Goal: Obtain resource: Download file/media

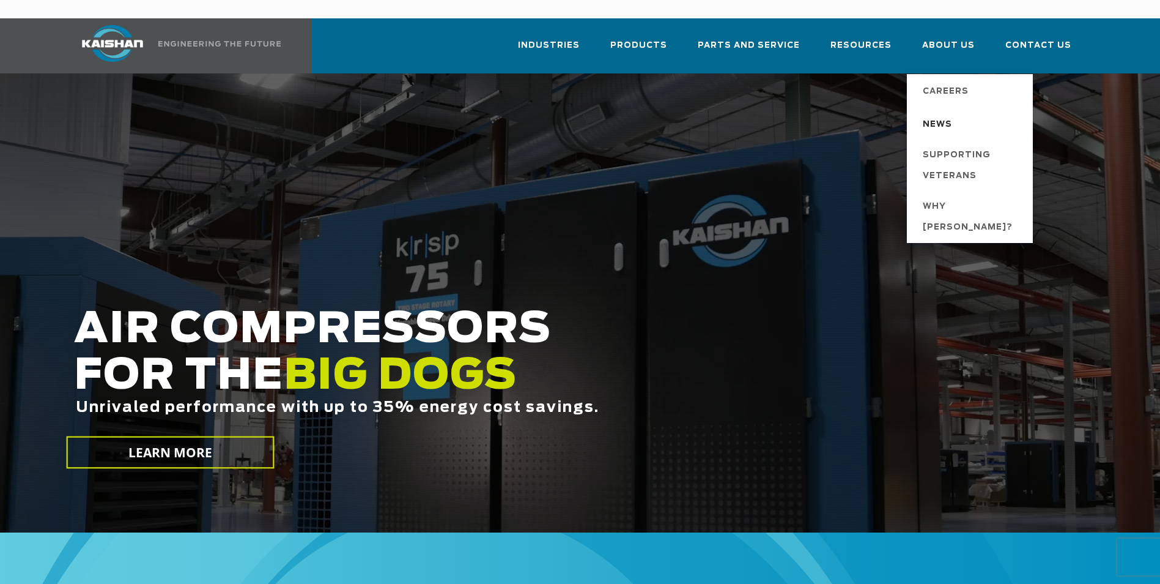
click at [949, 114] on span "News" at bounding box center [937, 124] width 29 height 21
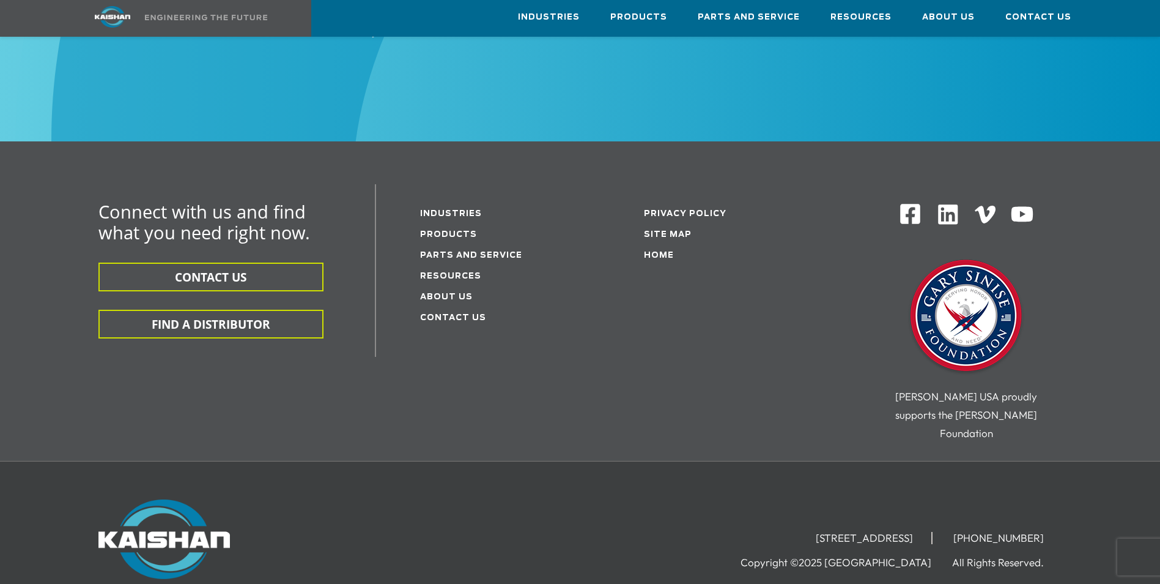
scroll to position [1634, 0]
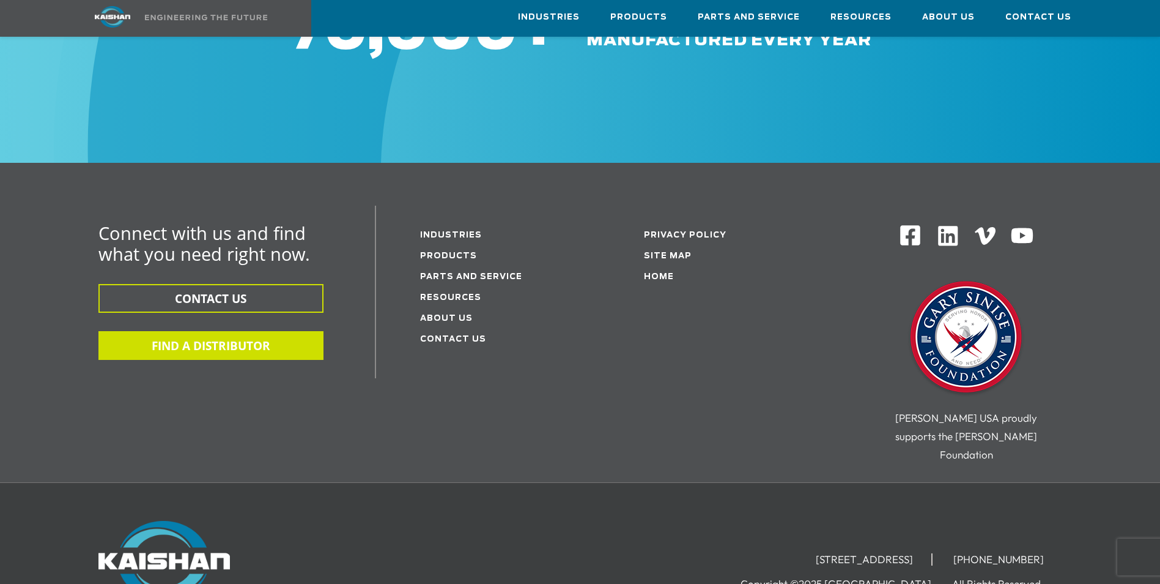
click at [196, 331] on button "FIND A DISTRIBUTOR" at bounding box center [210, 345] width 225 height 29
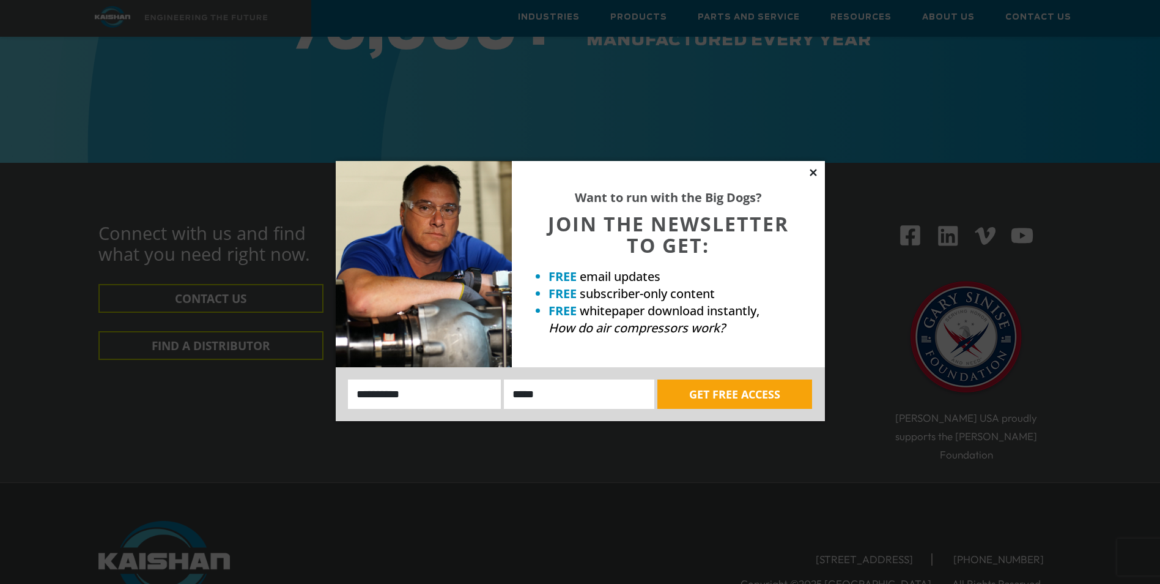
click at [816, 173] on icon at bounding box center [813, 172] width 11 height 11
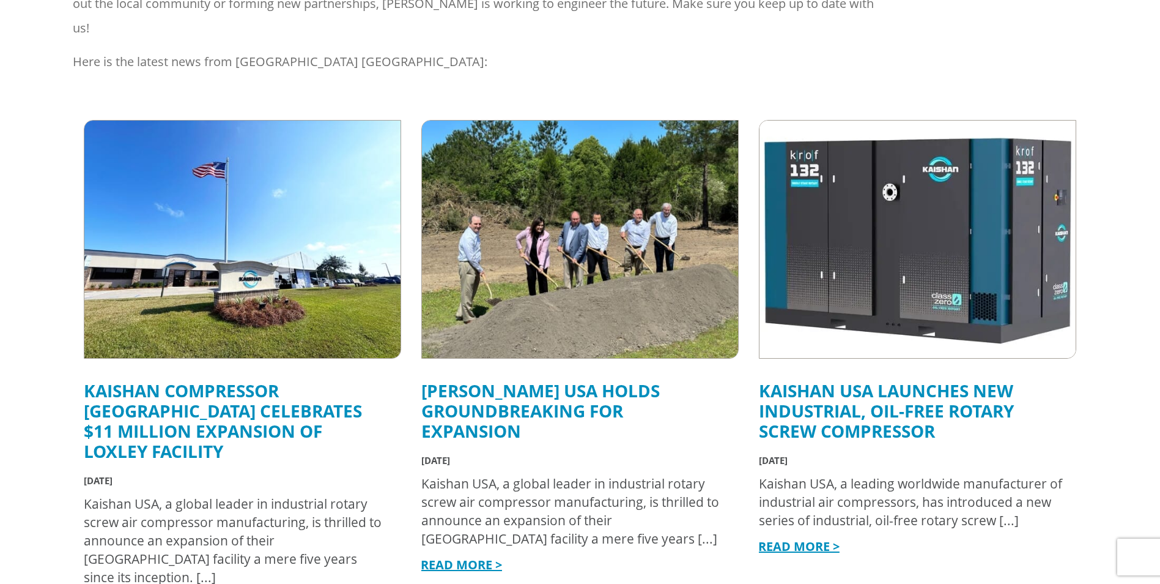
scroll to position [0, 0]
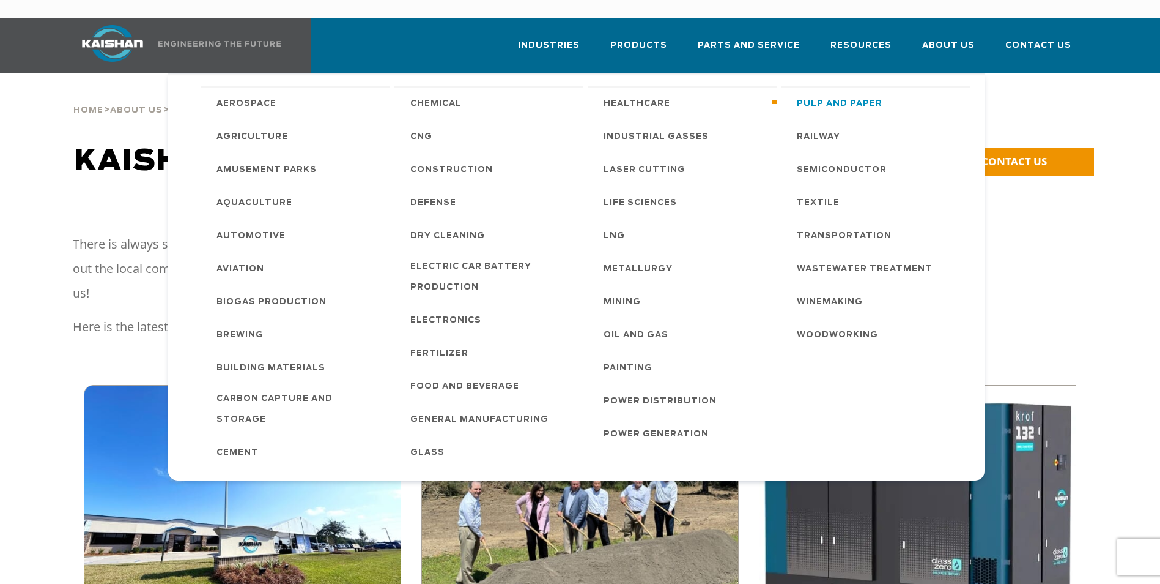
click at [820, 94] on span "Pulp and Paper" at bounding box center [840, 104] width 86 height 21
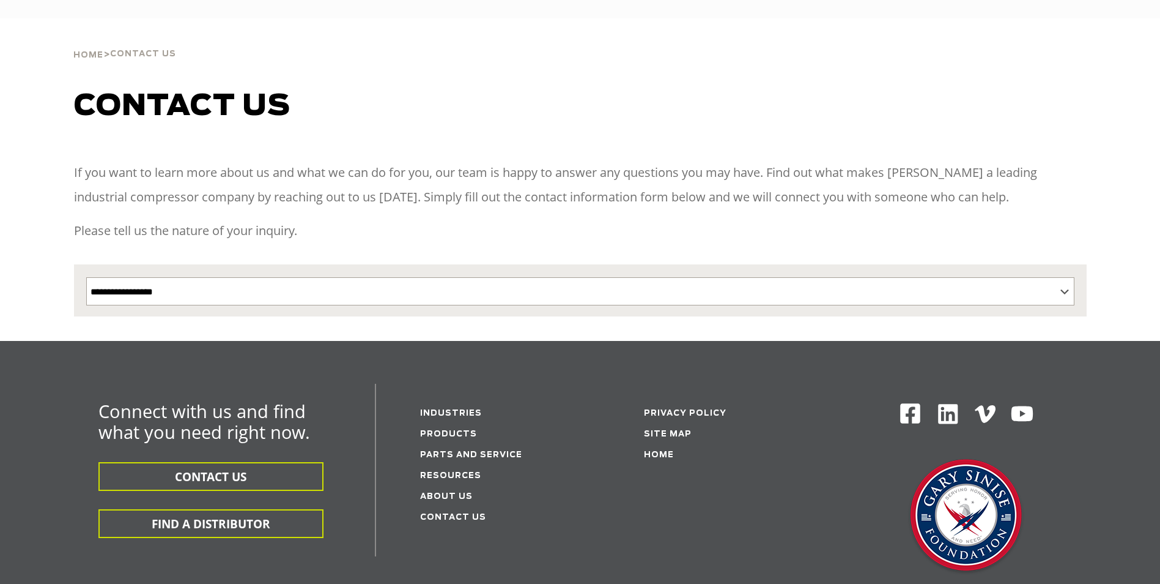
select select "**********"
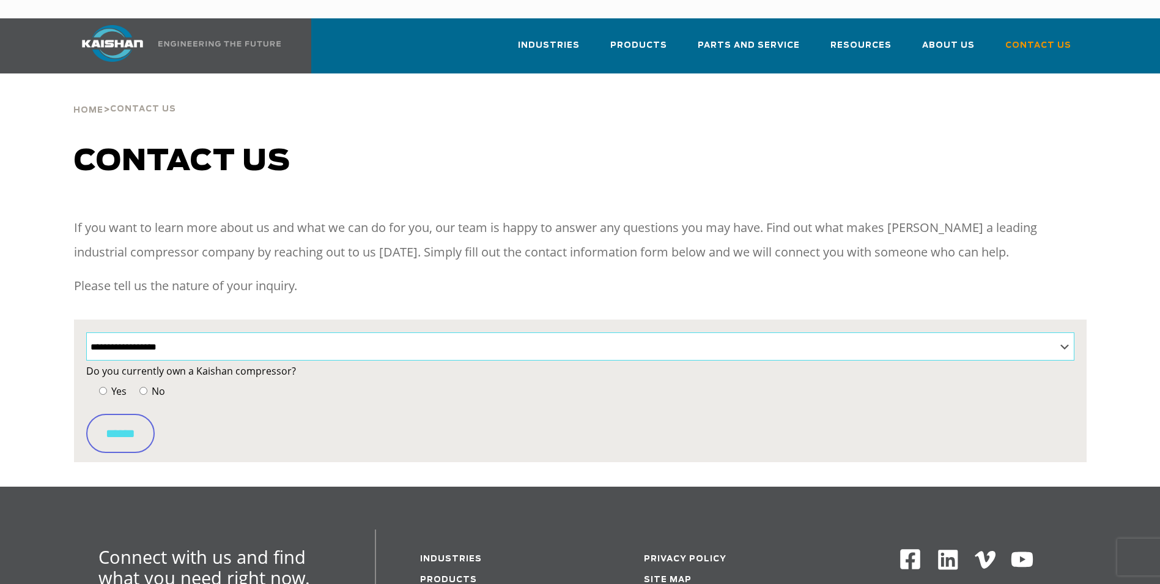
click at [326, 332] on select "**********" at bounding box center [580, 346] width 988 height 28
click at [86, 332] on select "**********" at bounding box center [580, 346] width 988 height 28
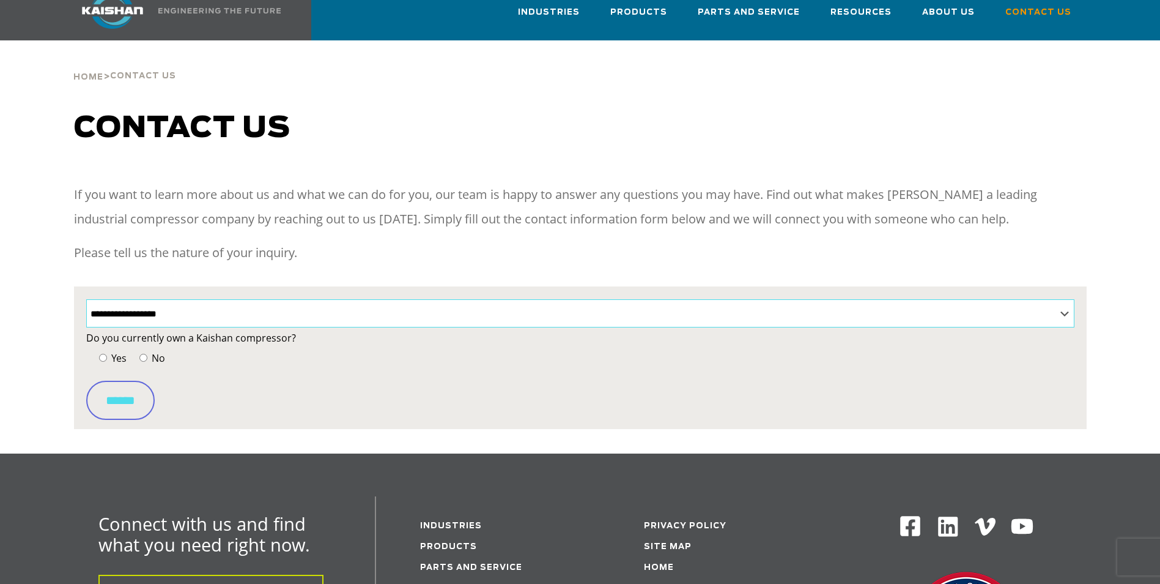
scroll to position [61, 0]
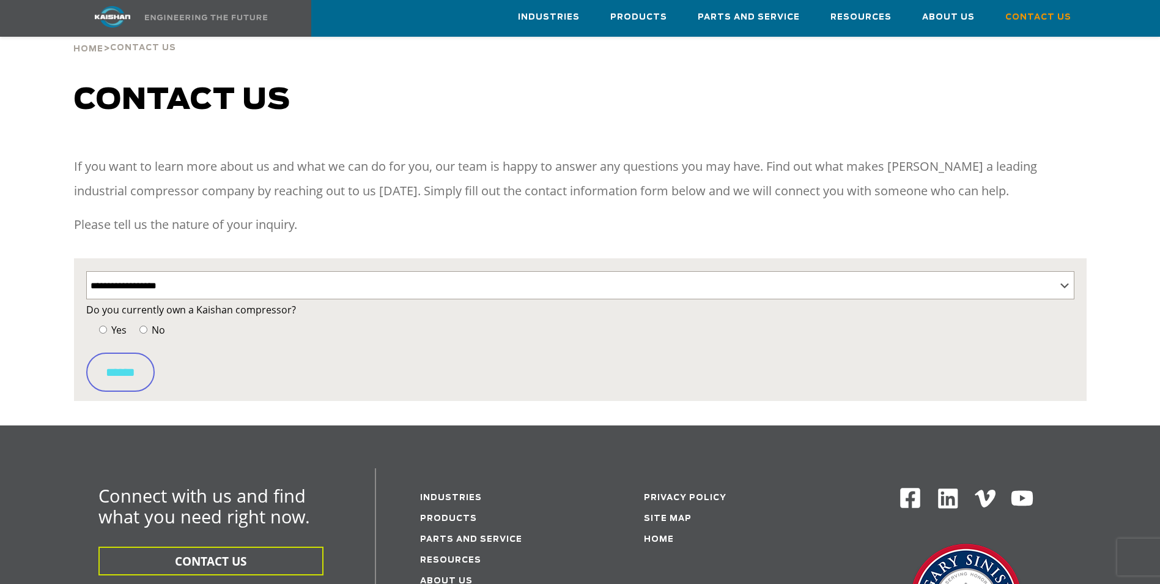
click at [151, 323] on span "No" at bounding box center [157, 329] width 16 height 13
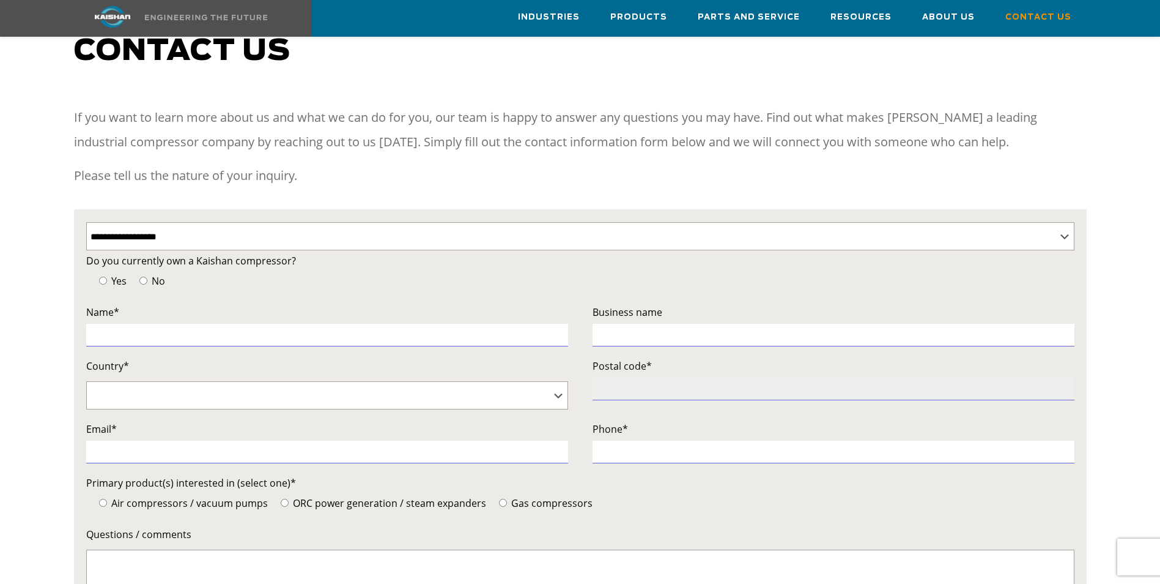
scroll to position [0, 0]
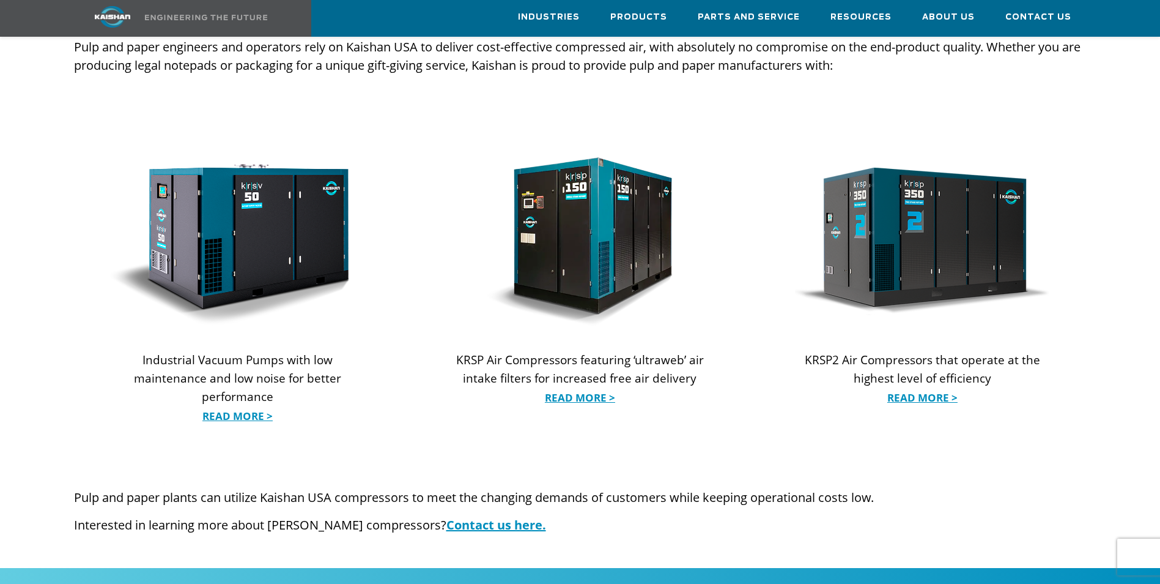
scroll to position [1285, 0]
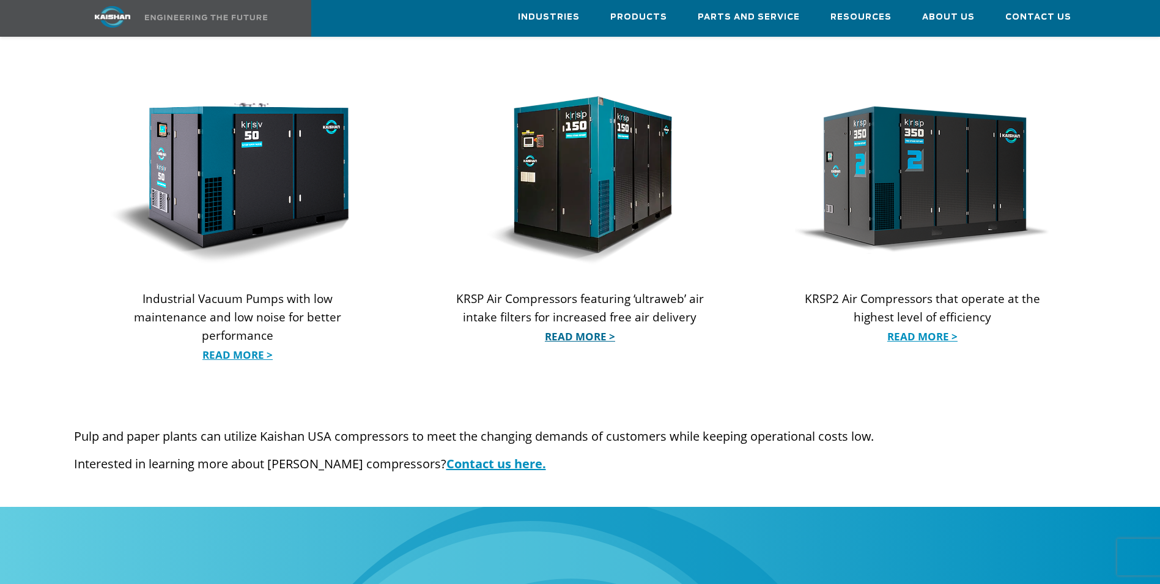
click at [593, 327] on link "Read More >" at bounding box center [580, 336] width 254 height 18
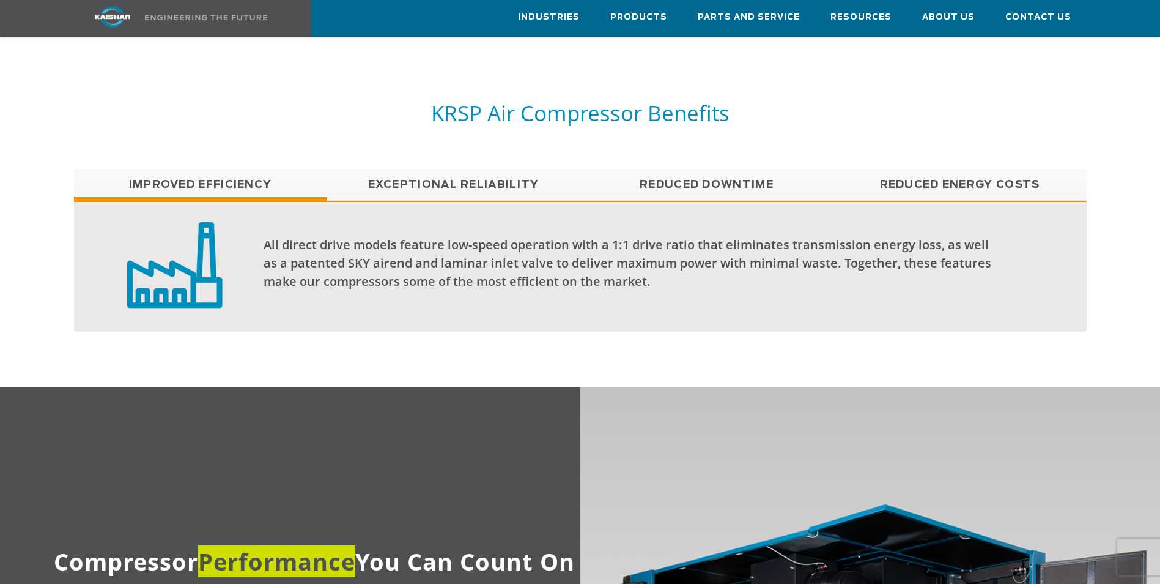
scroll to position [1162, 0]
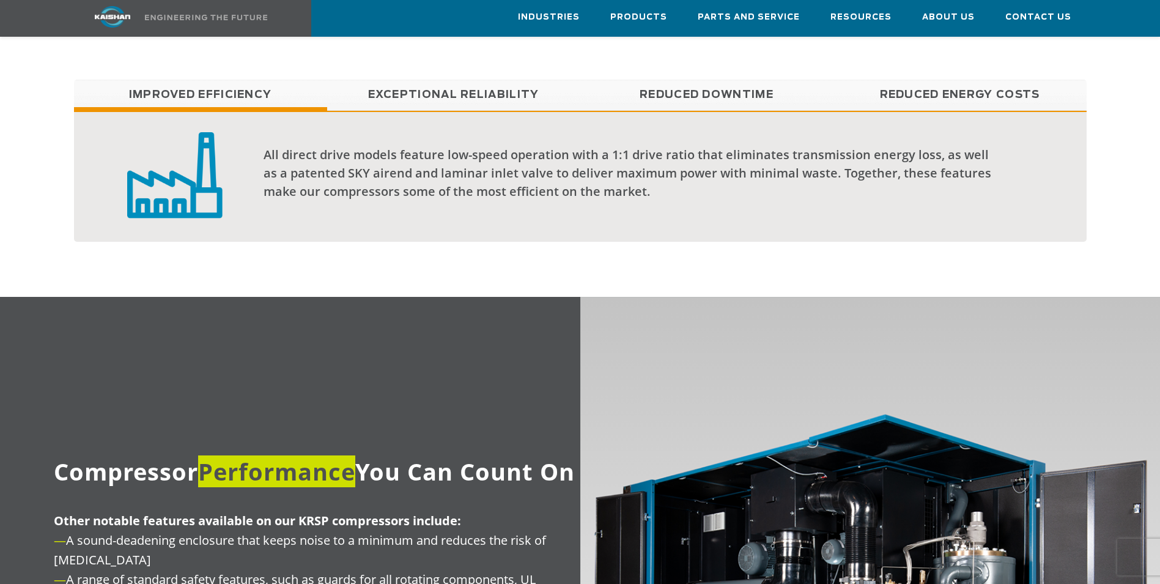
drag, startPoint x: 665, startPoint y: 388, endPoint x: 666, endPoint y: 382, distance: 6.1
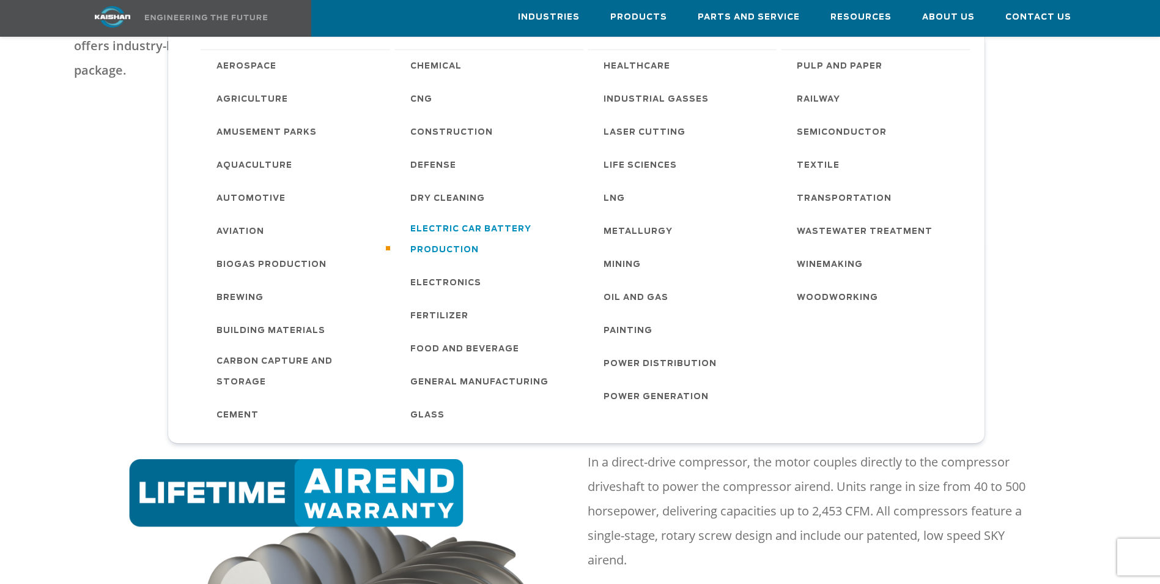
scroll to position [184, 0]
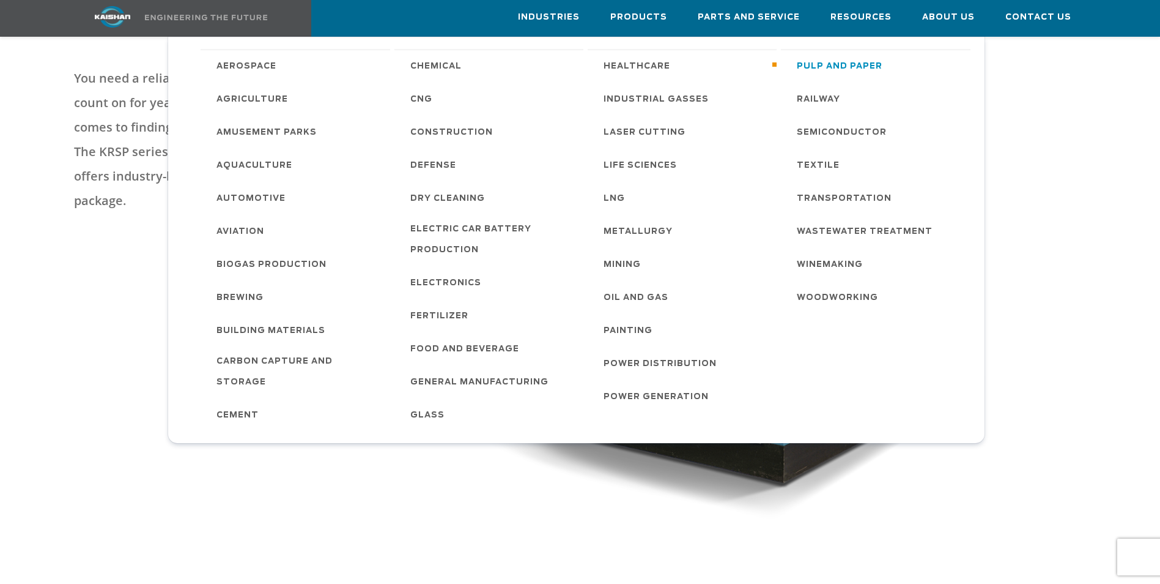
click at [839, 70] on span "Pulp and Paper" at bounding box center [840, 66] width 86 height 21
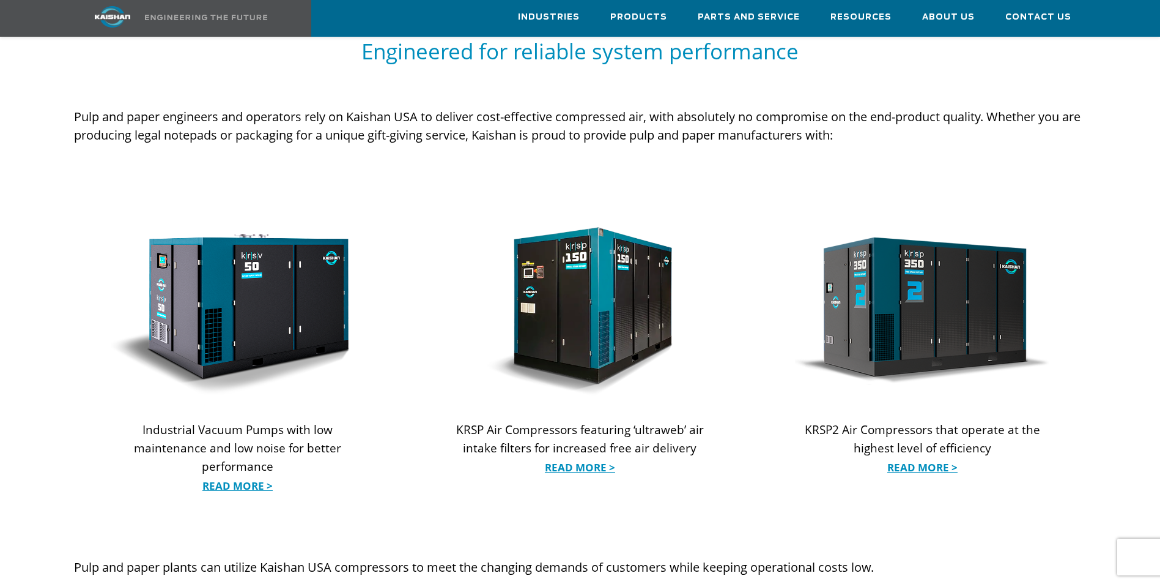
scroll to position [1162, 0]
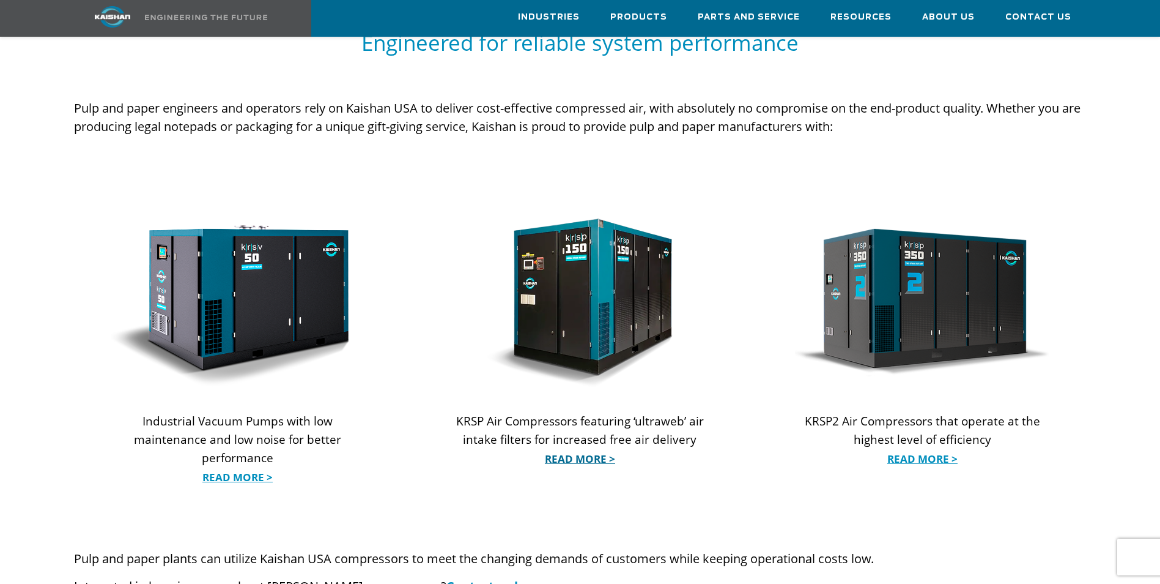
click at [583, 450] on link "Read More >" at bounding box center [580, 459] width 254 height 18
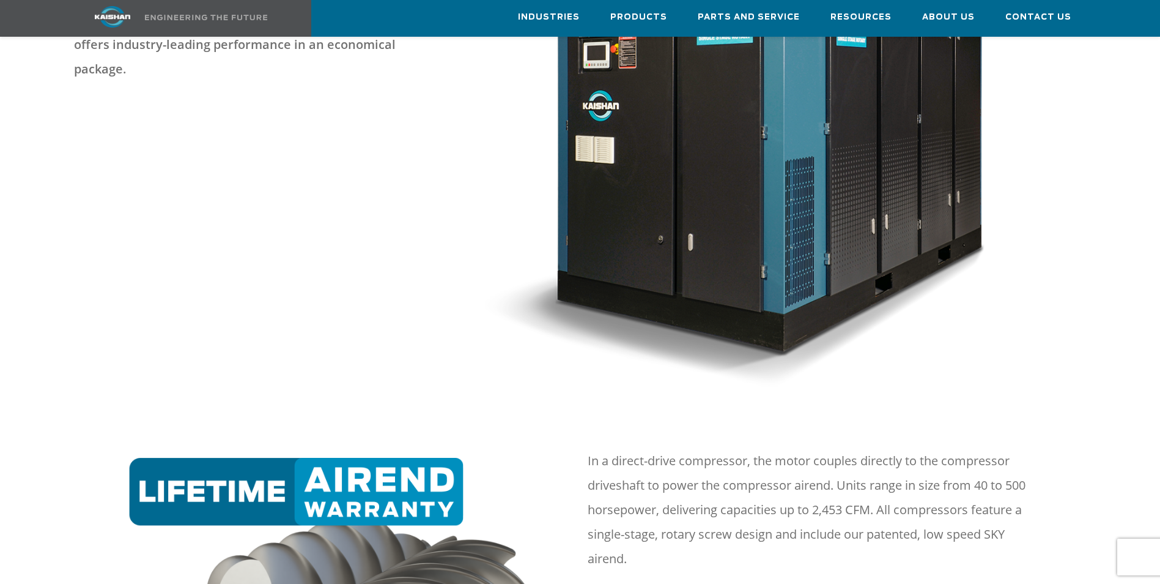
scroll to position [489, 0]
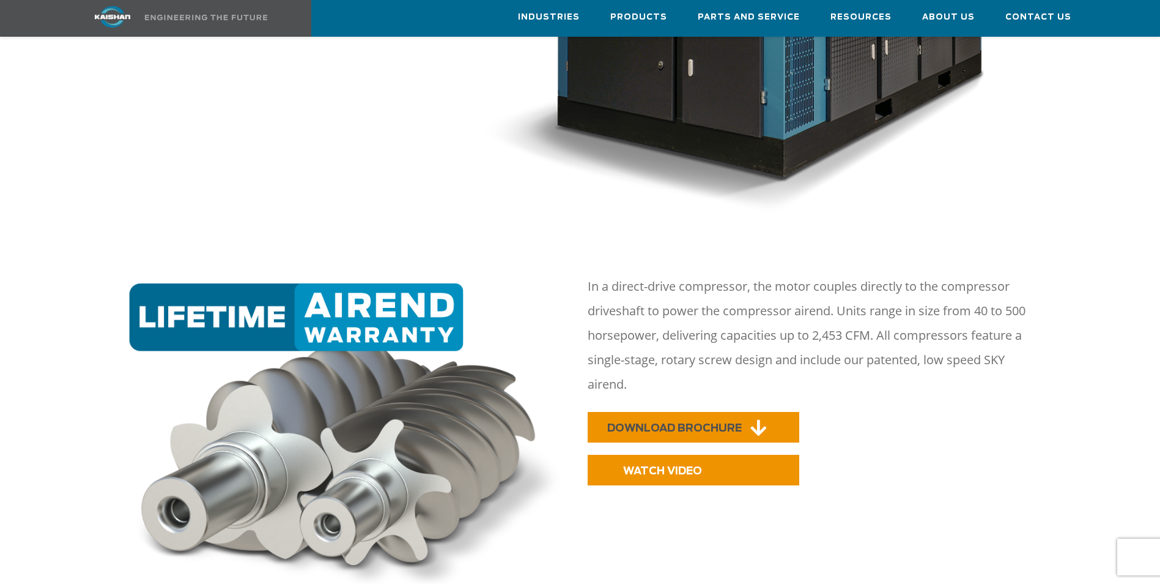
click at [684, 423] on span "DOWNLOAD BROCHURE" at bounding box center [674, 428] width 135 height 10
